Goal: Transaction & Acquisition: Purchase product/service

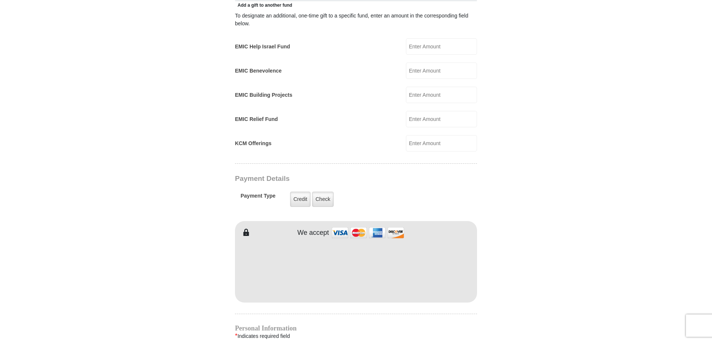
scroll to position [298, 0]
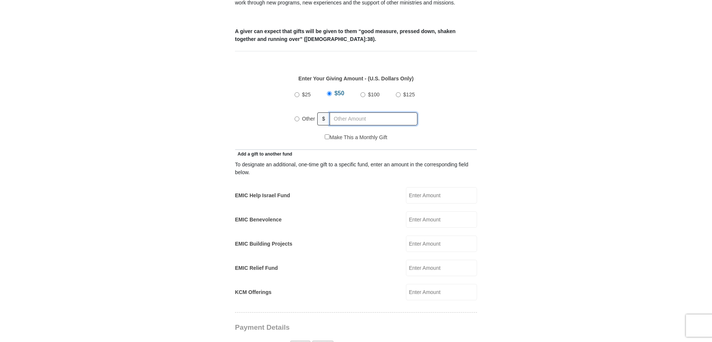
radio input "true"
click at [350, 112] on input "text" at bounding box center [374, 118] width 85 height 13
type input "3"
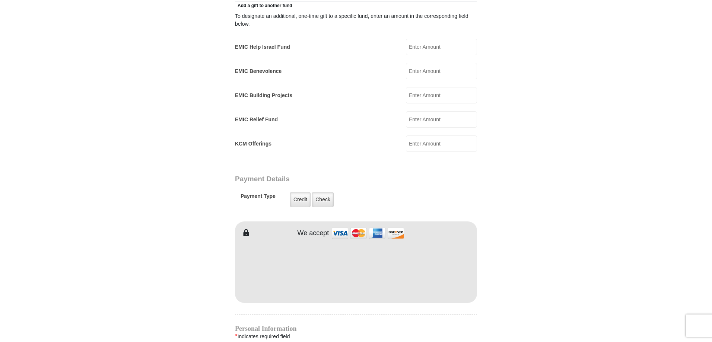
scroll to position [447, 0]
type input "320.10"
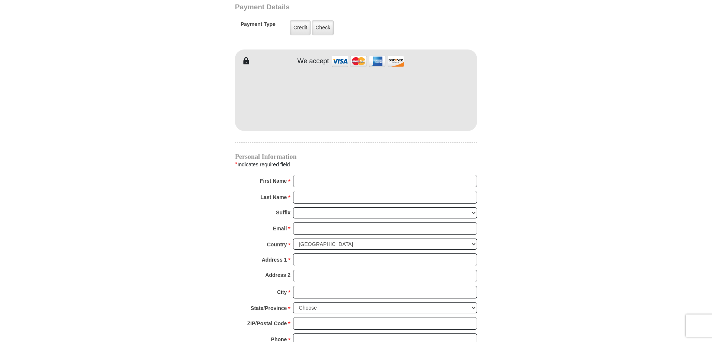
scroll to position [745, 0]
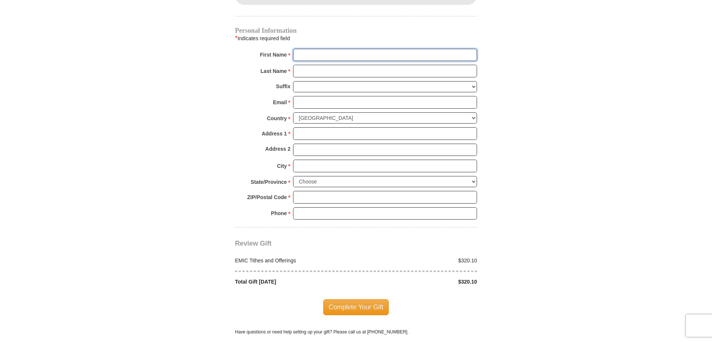
click at [346, 49] on input "First Name *" at bounding box center [385, 55] width 184 height 13
type input "[PERSON_NAME]"
click at [331, 65] on input "Last Name *" at bounding box center [385, 71] width 184 height 13
type input "[PERSON_NAME]"
click at [321, 96] on input "Email *" at bounding box center [385, 102] width 184 height 13
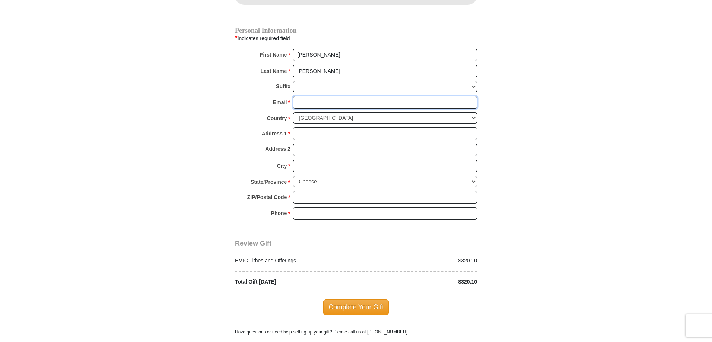
type input "[EMAIL_ADDRESS][DOMAIN_NAME]"
type input "[STREET_ADDRESS]"
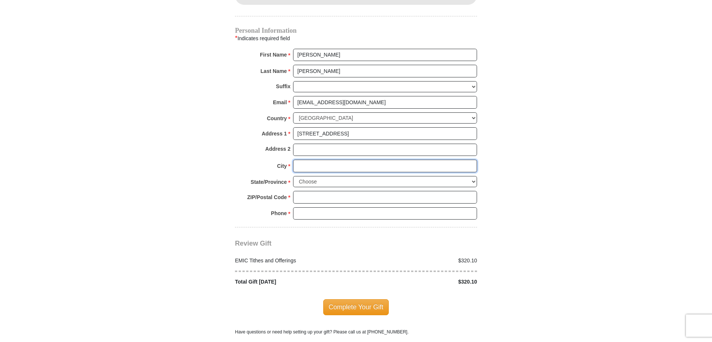
type input "[PERSON_NAME]"
select select "MA"
type input "01516"
drag, startPoint x: 342, startPoint y: 206, endPoint x: 284, endPoint y: 204, distance: 57.4
click at [284, 207] on div "Phone * * 5084761577 Please enter Phone Number Please enter Phone" at bounding box center [356, 215] width 242 height 16
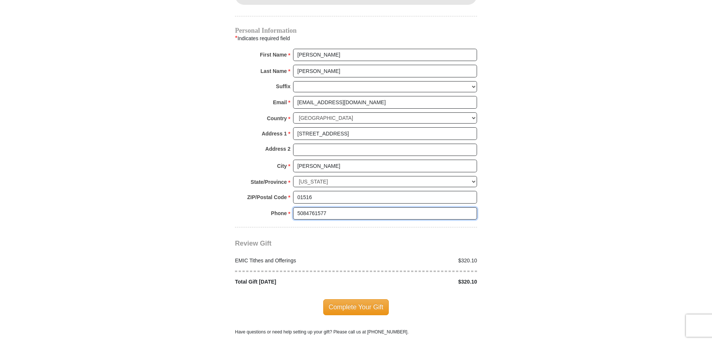
type input "7744820491"
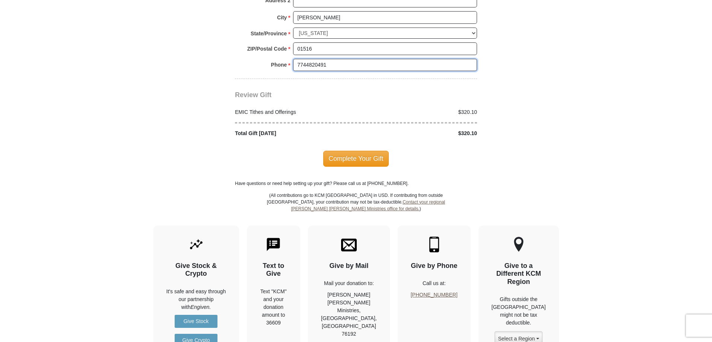
scroll to position [894, 0]
click at [337, 152] on span "Complete Your Gift" at bounding box center [356, 158] width 66 height 16
